Goal: Check status: Check status

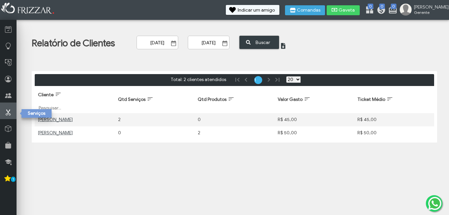
click at [10, 109] on icon at bounding box center [8, 112] width 7 height 8
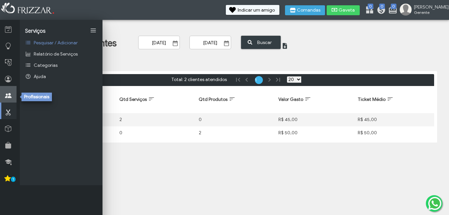
click at [14, 95] on link at bounding box center [8, 94] width 17 height 17
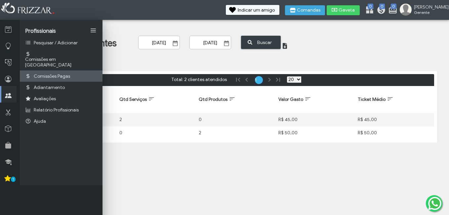
click at [61, 73] on span "Comissões Pagas" at bounding box center [52, 76] width 36 height 6
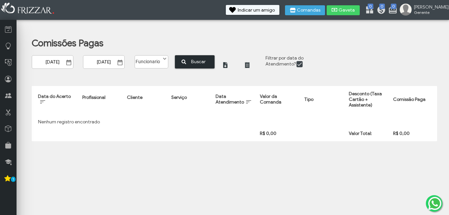
click at [194, 62] on span "Buscar" at bounding box center [198, 62] width 23 height 10
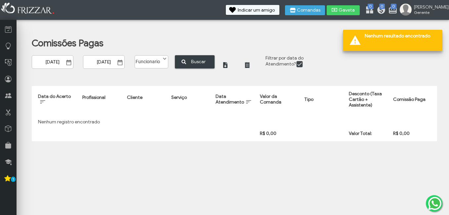
click at [158, 61] on label "Funcionario" at bounding box center [148, 60] width 27 height 9
click at [150, 84] on li "[PERSON_NAME]" at bounding box center [151, 84] width 33 height 10
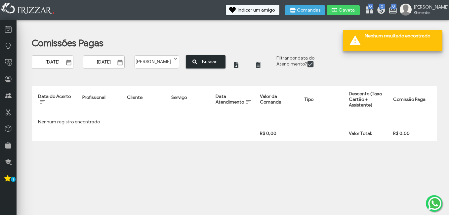
click at [186, 56] on button "Buscar" at bounding box center [206, 61] width 40 height 13
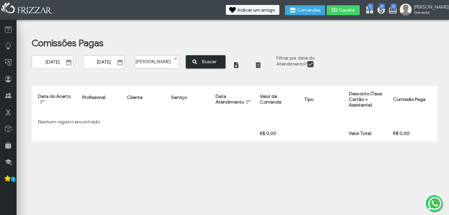
click at [198, 59] on span "Buscar" at bounding box center [209, 62] width 23 height 10
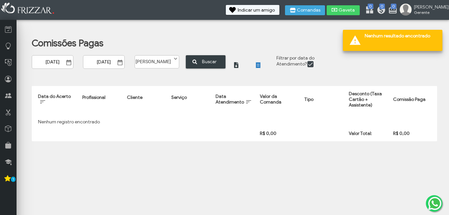
click at [256, 64] on icon "button" at bounding box center [258, 65] width 5 height 6
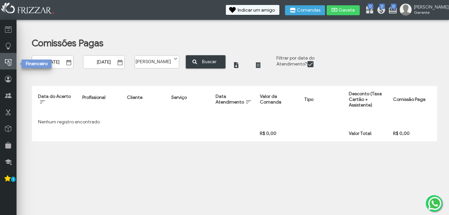
click at [12, 64] on link at bounding box center [8, 61] width 17 height 17
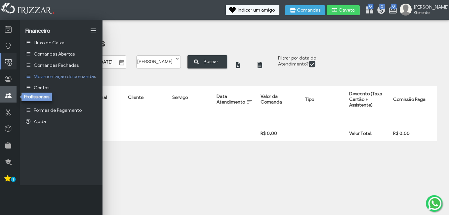
click at [7, 95] on icon at bounding box center [8, 96] width 7 height 8
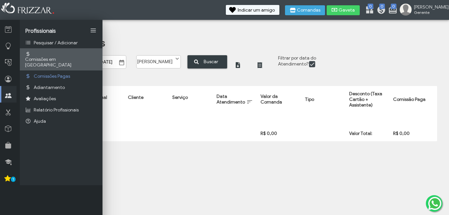
click at [62, 57] on span "Comissões em [GEOGRAPHIC_DATA]" at bounding box center [61, 62] width 72 height 11
